Goal: Task Accomplishment & Management: Manage account settings

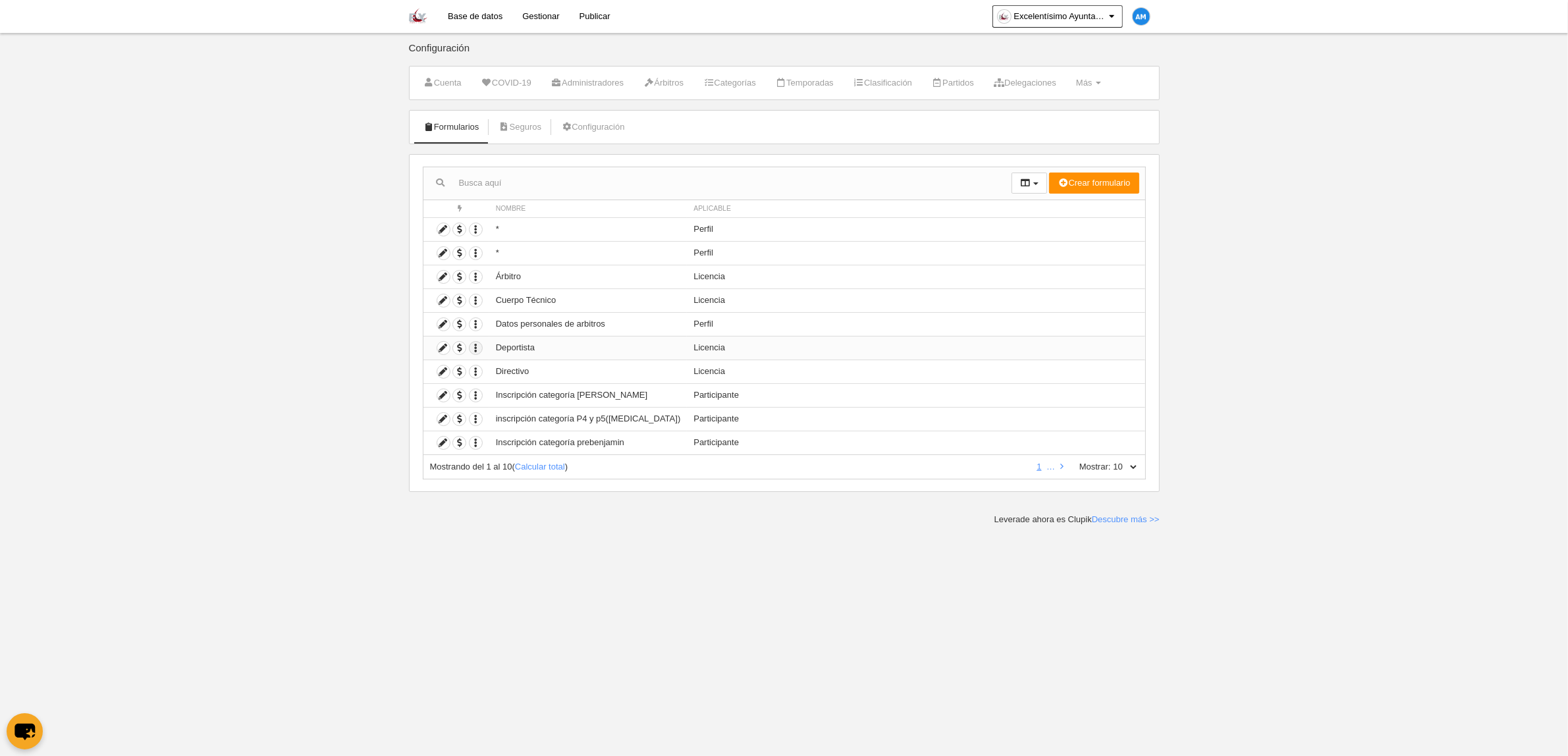
click at [481, 349] on icon "button" at bounding box center [475, 348] width 13 height 13
click at [448, 349] on icon at bounding box center [443, 348] width 13 height 13
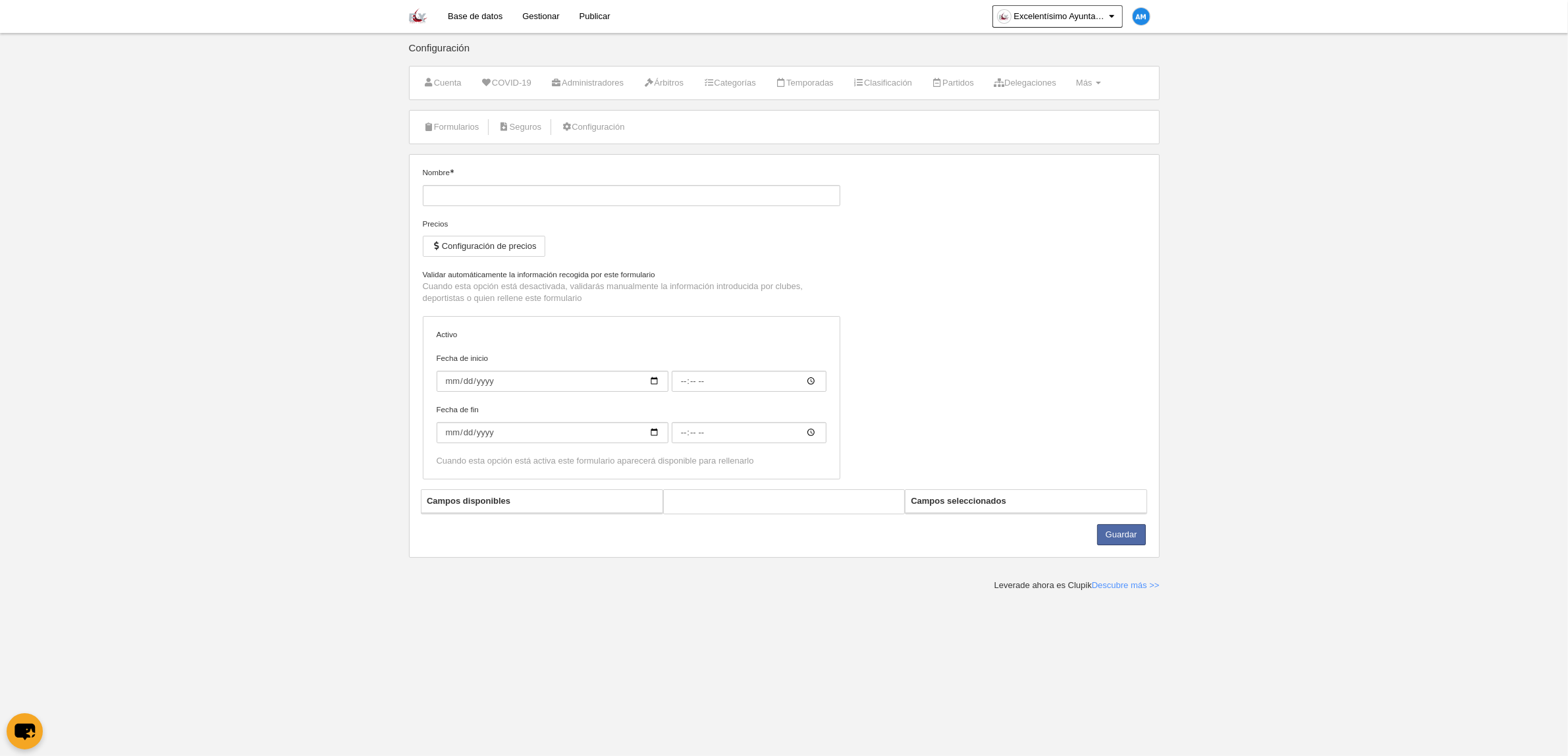
type input "Deportista"
checkbox input "true"
select select "selected"
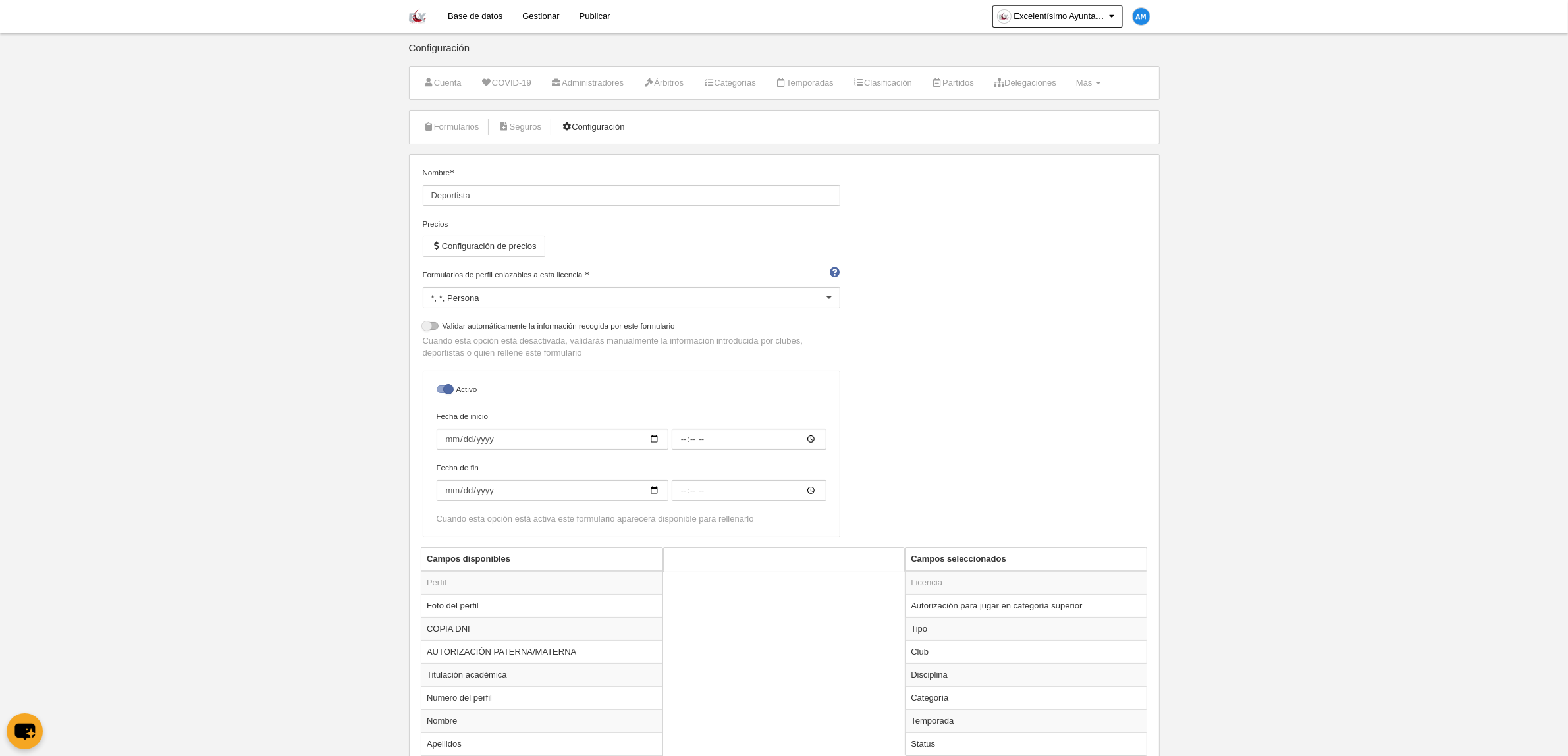
click at [572, 128] on icon at bounding box center [566, 126] width 11 height 9
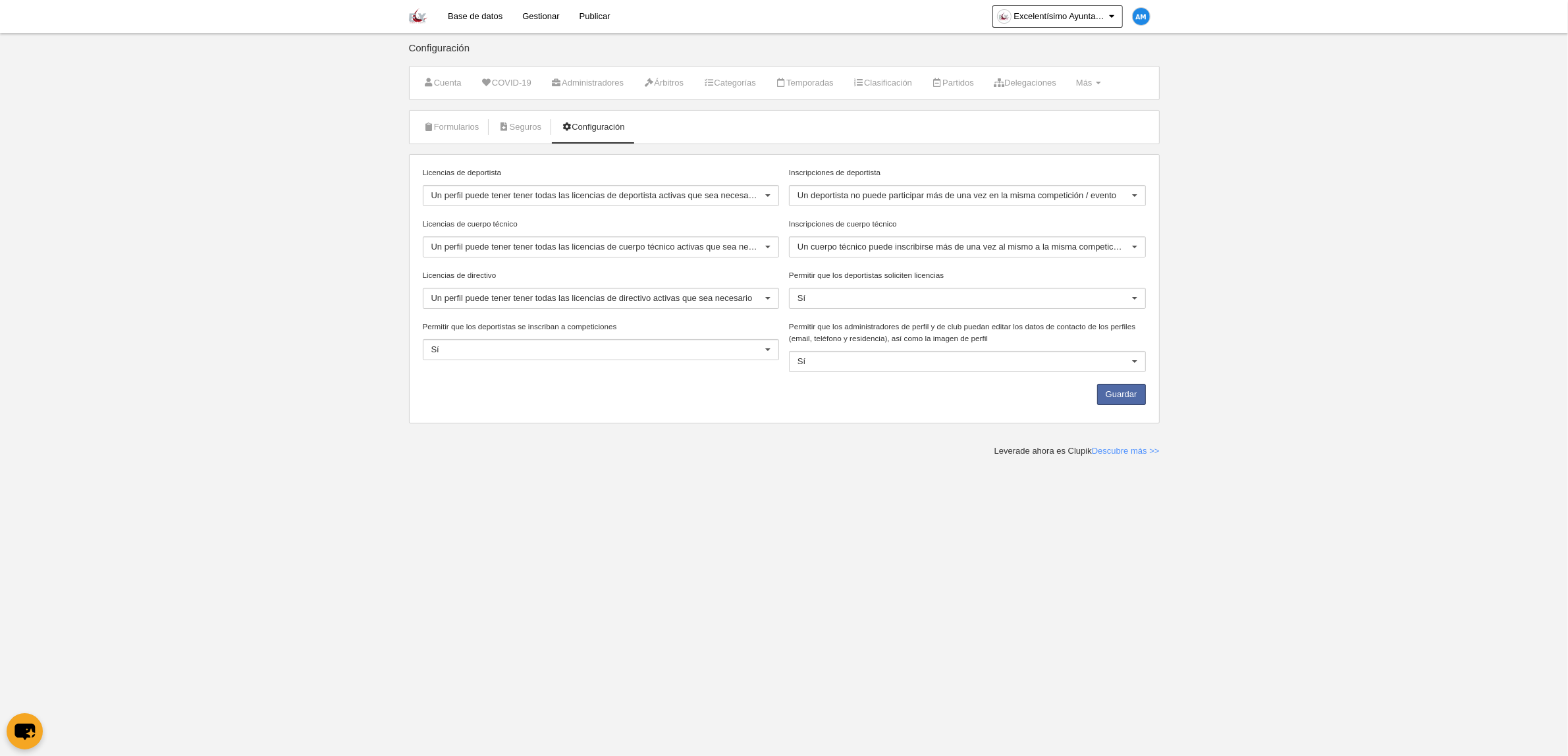
click at [717, 183] on div "Licencias de deportista Un perfil puede tener tener todas las licencias de depo…" at bounding box center [601, 186] width 357 height 39
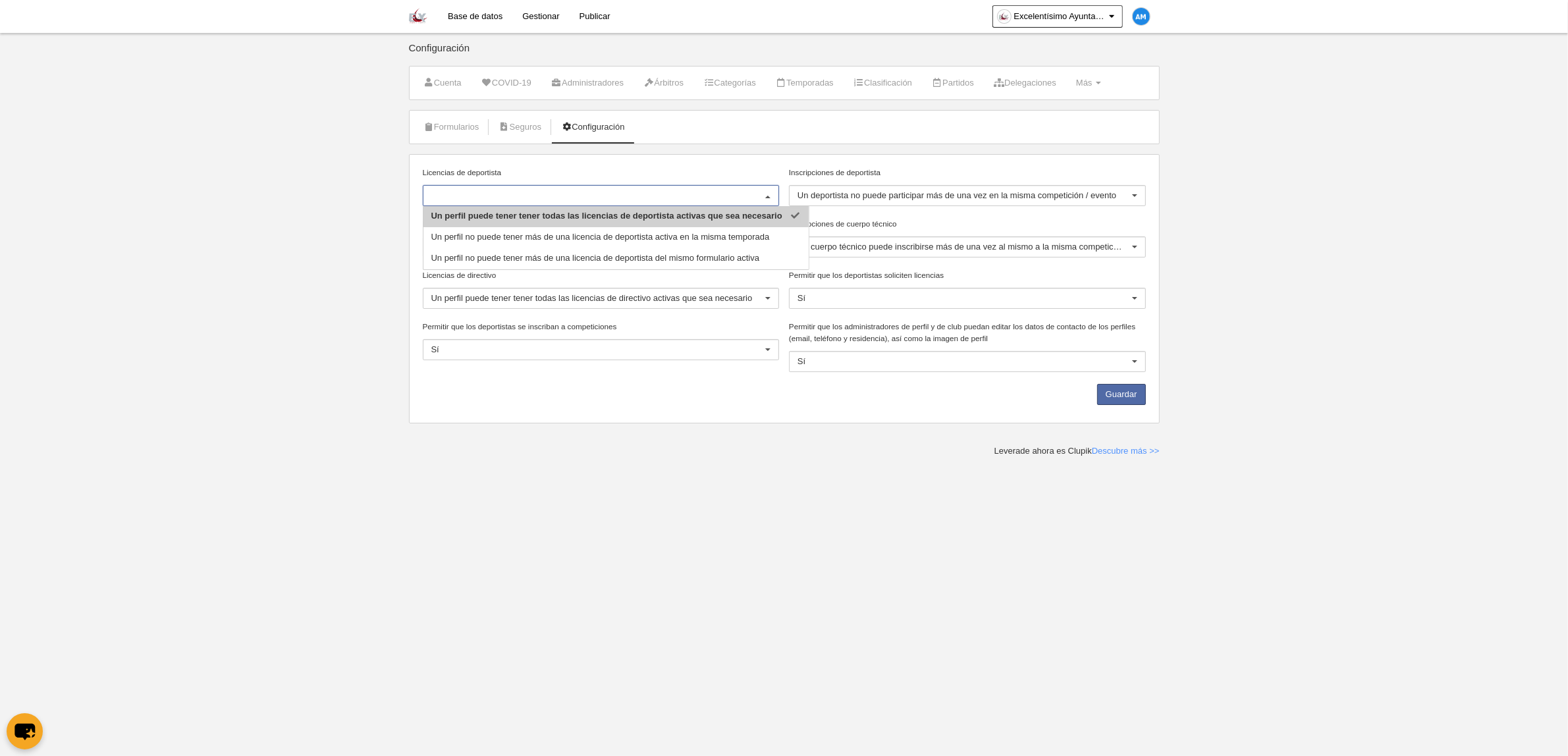
click at [717, 188] on div at bounding box center [601, 196] width 357 height 22
click at [717, 192] on input "Licencias de deportista" at bounding box center [595, 196] width 327 height 12
click at [721, 170] on label "Licencias de deportista" at bounding box center [601, 172] width 357 height 12
click at [721, 190] on input "Licencias de deportista" at bounding box center [595, 196] width 327 height 12
click at [721, 170] on label "Licencias de deportista" at bounding box center [601, 172] width 357 height 12
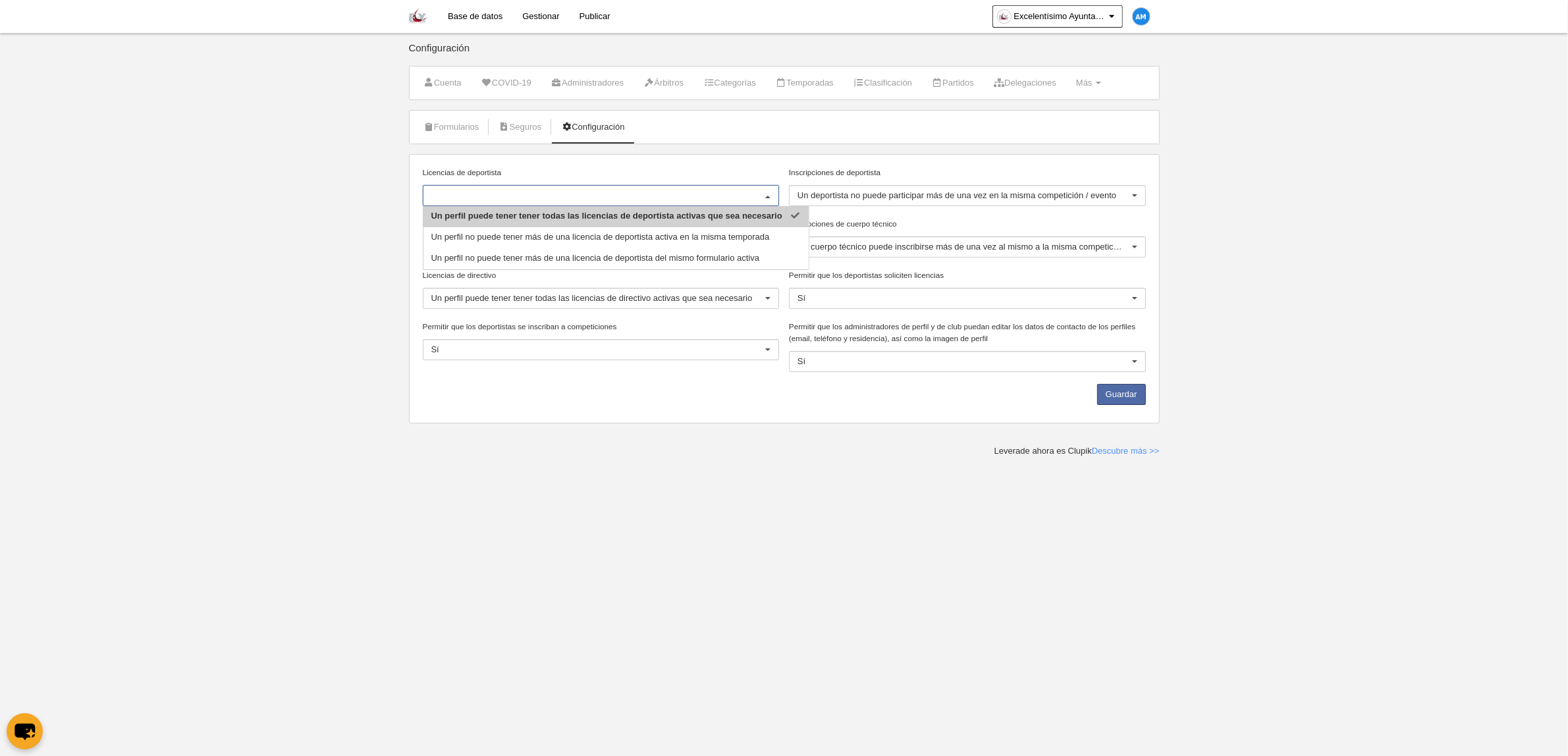
click at [721, 190] on input "Licencias de deportista" at bounding box center [595, 196] width 327 height 12
click at [361, 285] on body "Base de datos Gestionar Publicar Excelentísimo Ayuntamiento de [GEOGRAPHIC_DATA…" at bounding box center [784, 378] width 1568 height 756
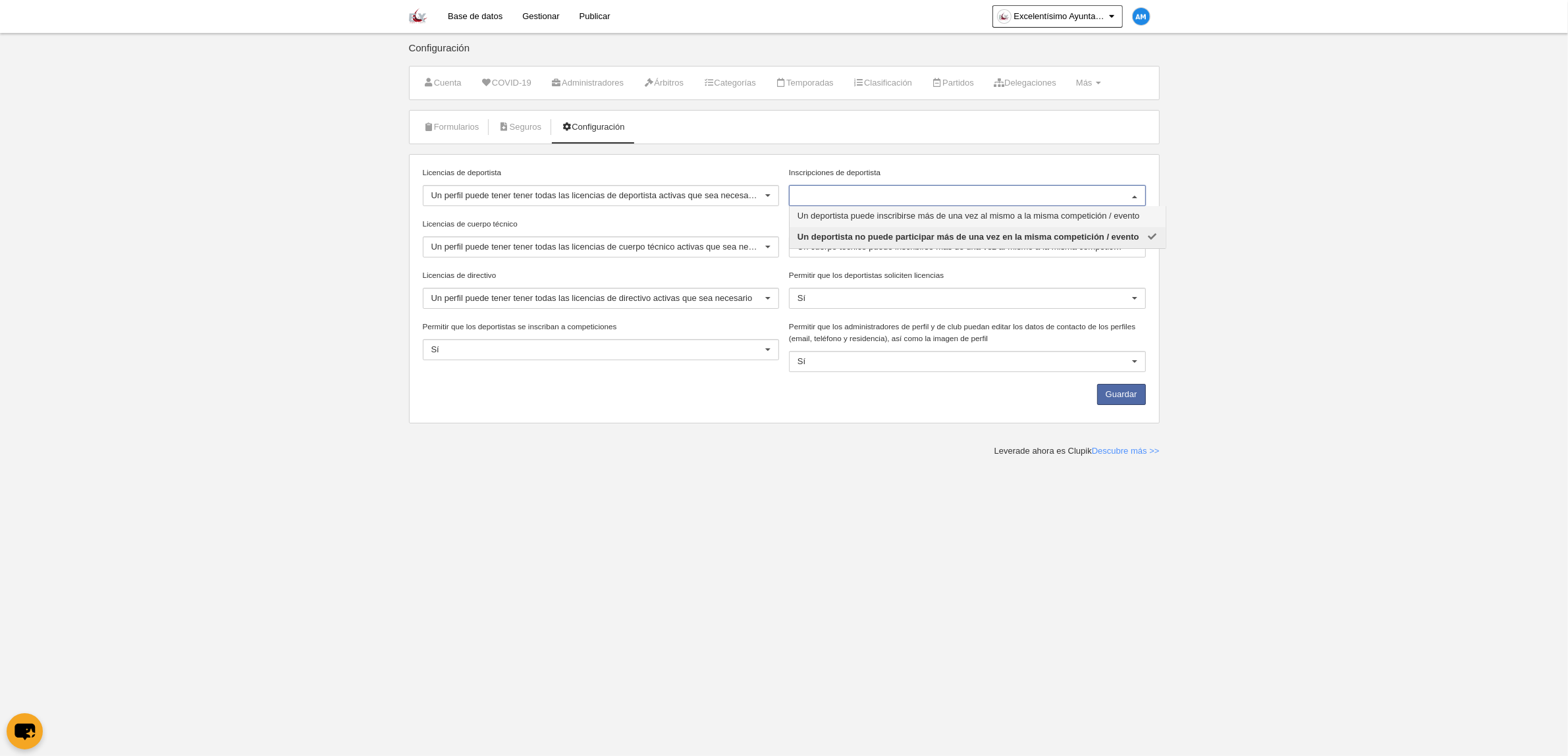
click at [854, 143] on ul "Formularios [GEOGRAPHIC_DATA] Configuración" at bounding box center [784, 127] width 749 height 33
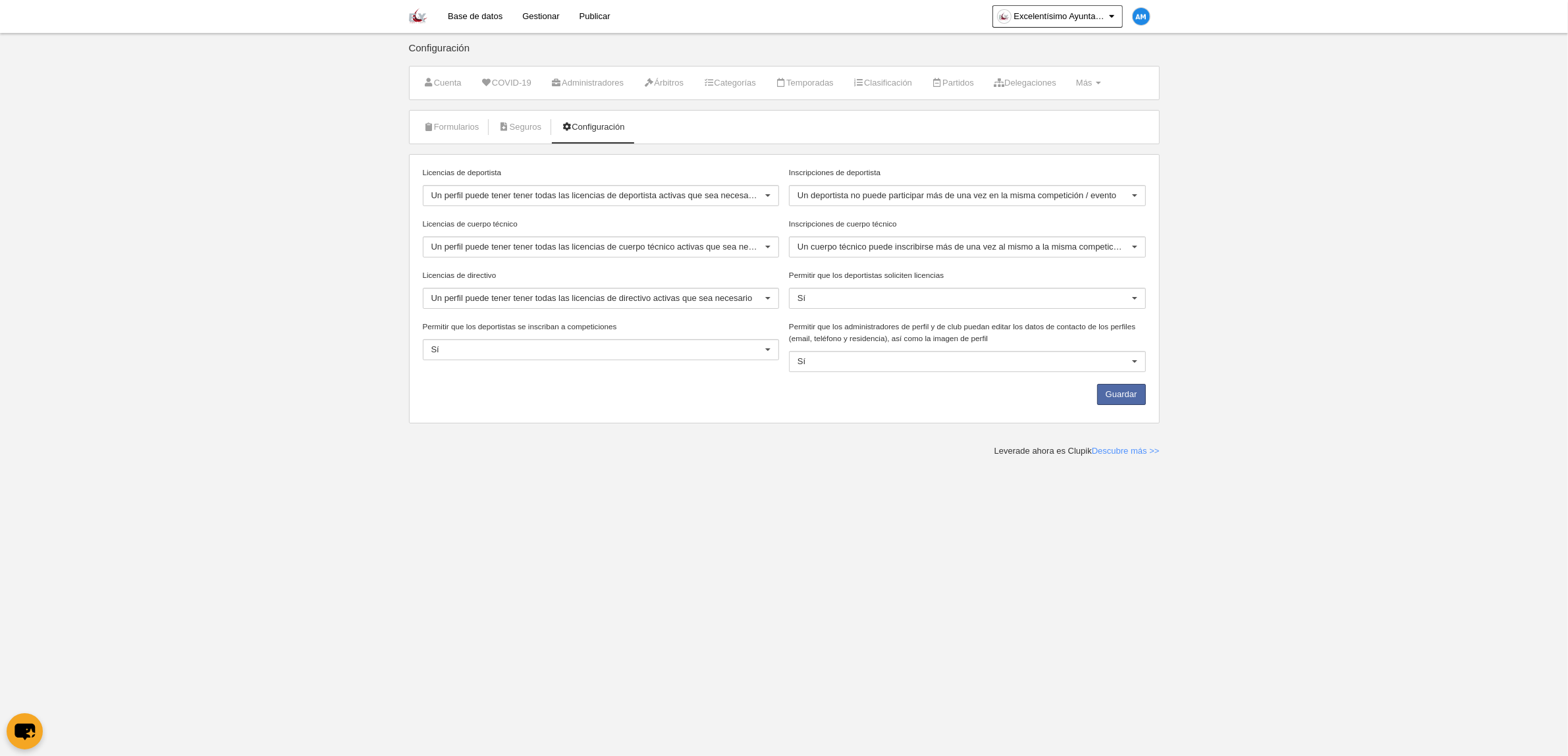
click at [759, 158] on div "Licencias de deportista Un perfil puede tener tener todas las licencias de depo…" at bounding box center [784, 289] width 751 height 269
click at [524, 128] on link "Seguros" at bounding box center [519, 127] width 58 height 20
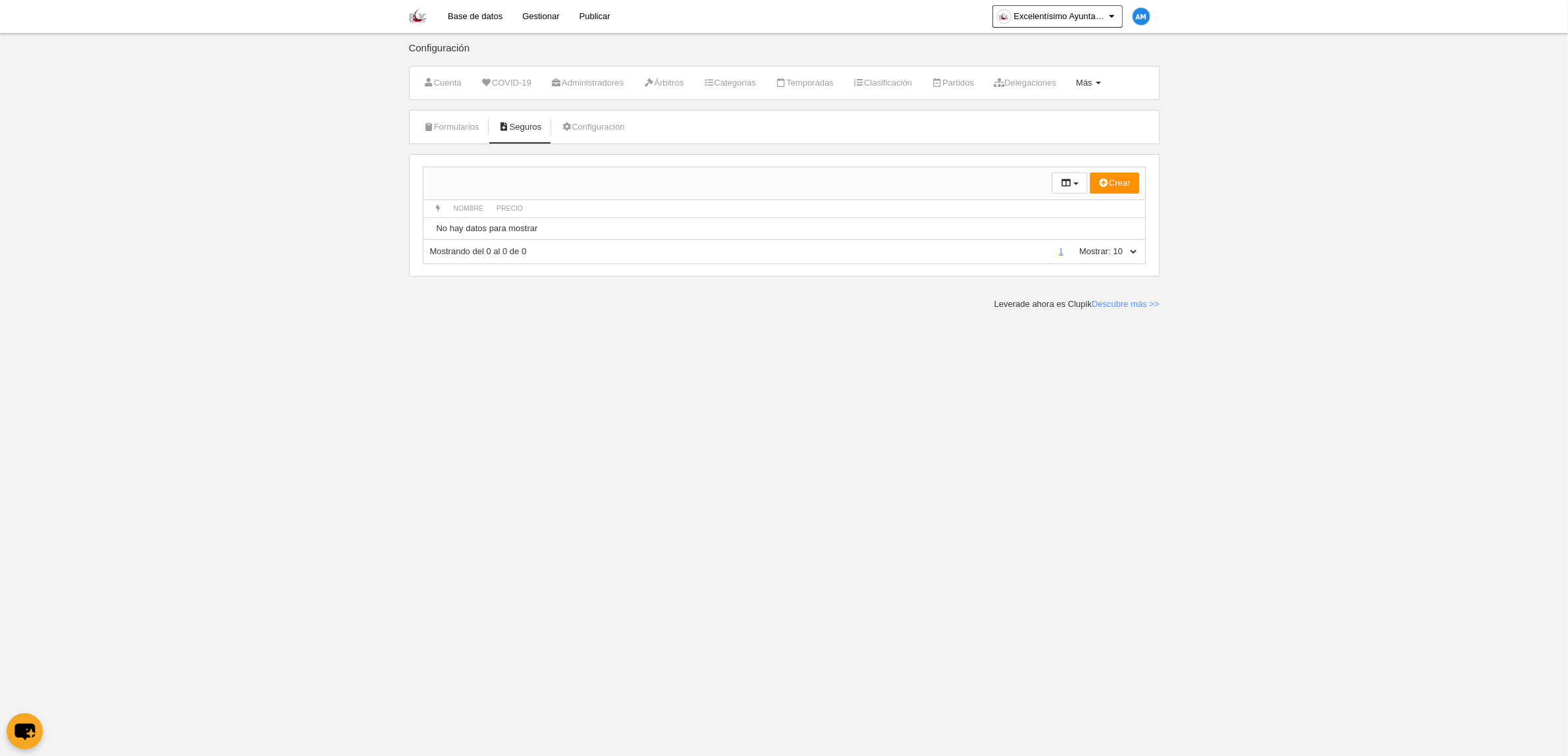
click at [1108, 84] on link "Más Menú" at bounding box center [1089, 83] width 39 height 20
